Goal: Transaction & Acquisition: Purchase product/service

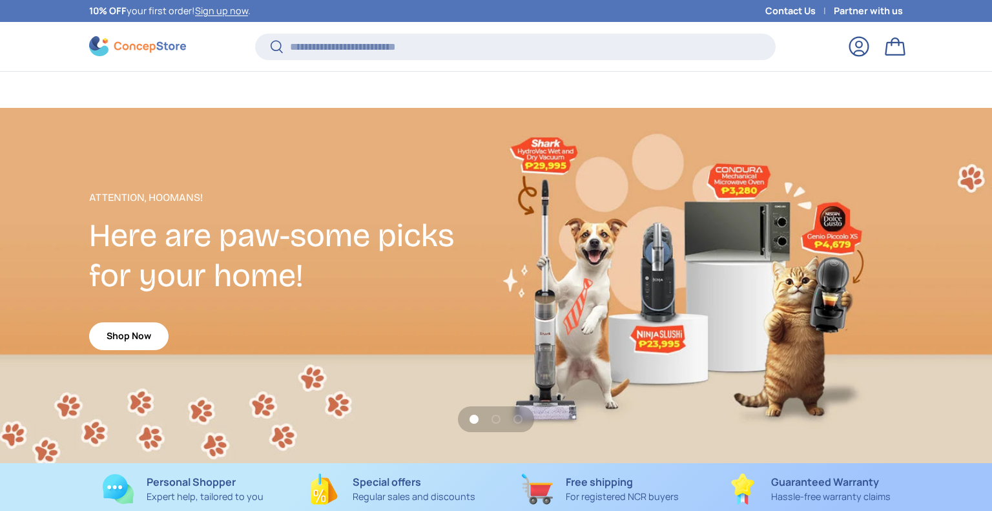
click at [574, 34] on input "Search" at bounding box center [515, 47] width 520 height 26
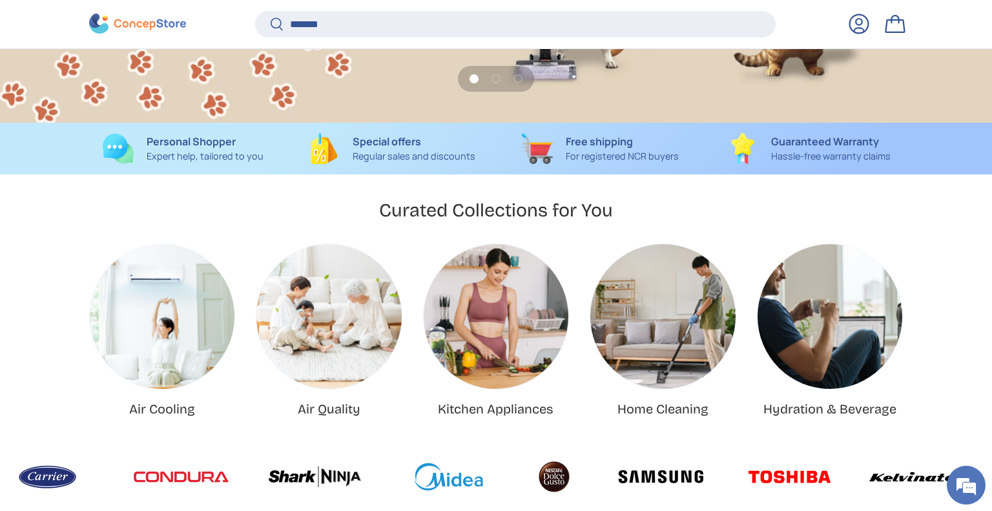
type input "*******"
click at [255, 10] on button "Search" at bounding box center [269, 25] width 29 height 30
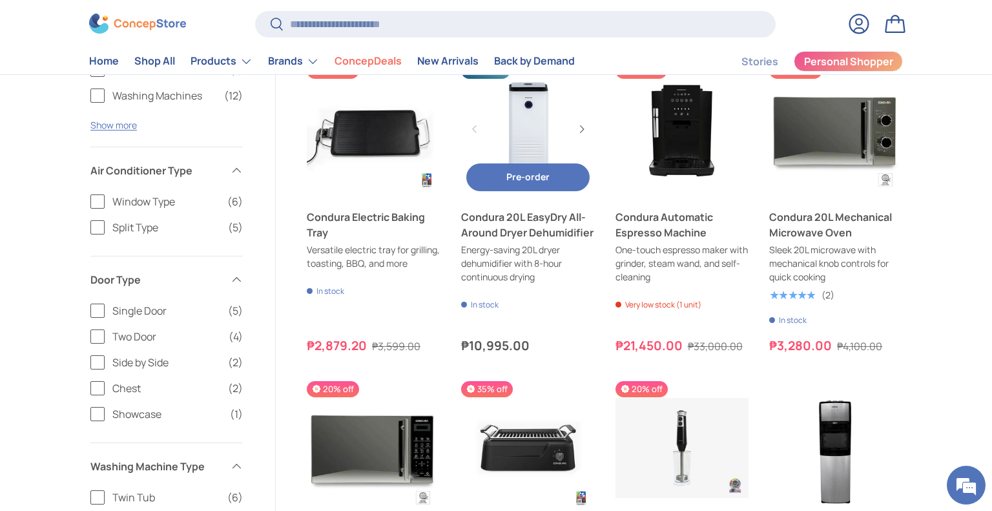
scroll to position [523, 0]
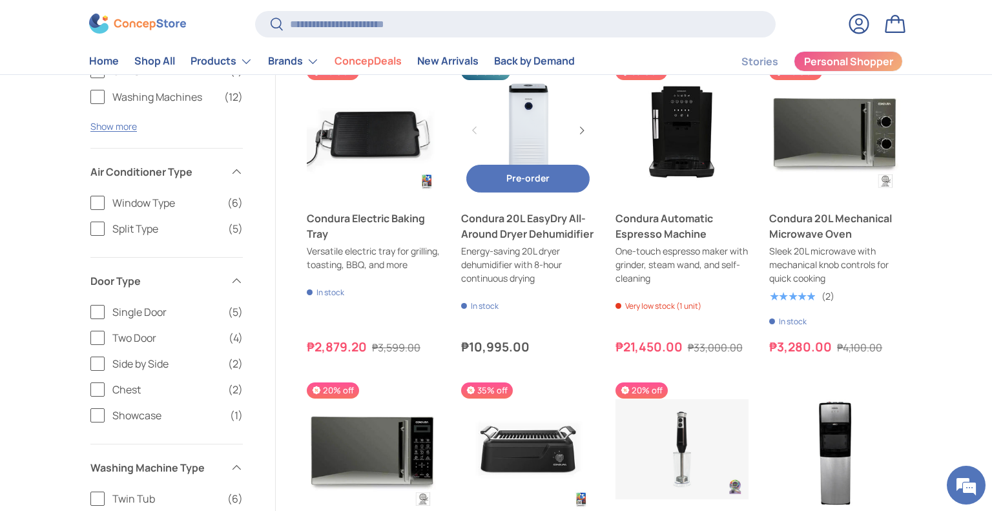
click at [523, 241] on link "Condura 20L EasyDry All-Around Dryer Dehumidifier" at bounding box center [528, 225] width 134 height 31
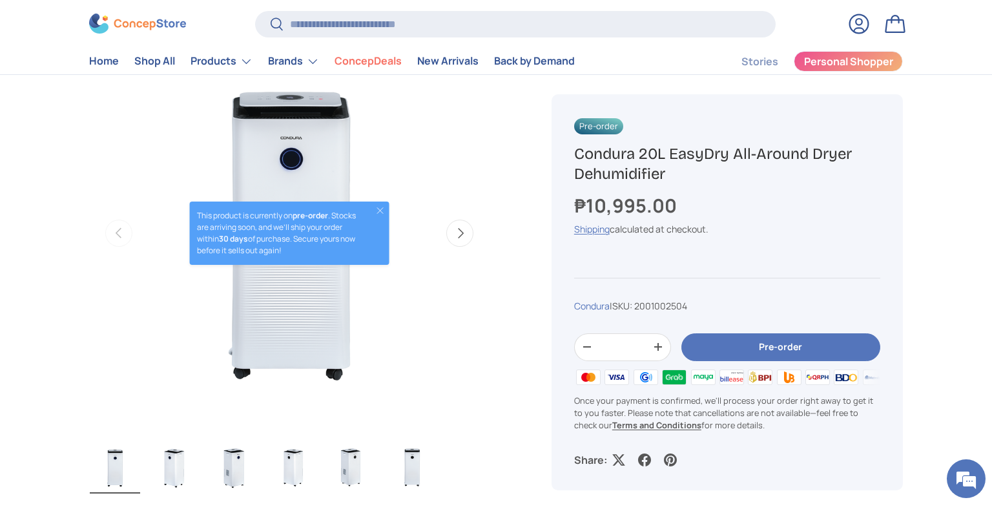
scroll to position [460, 0]
